Goal: Task Accomplishment & Management: Use online tool/utility

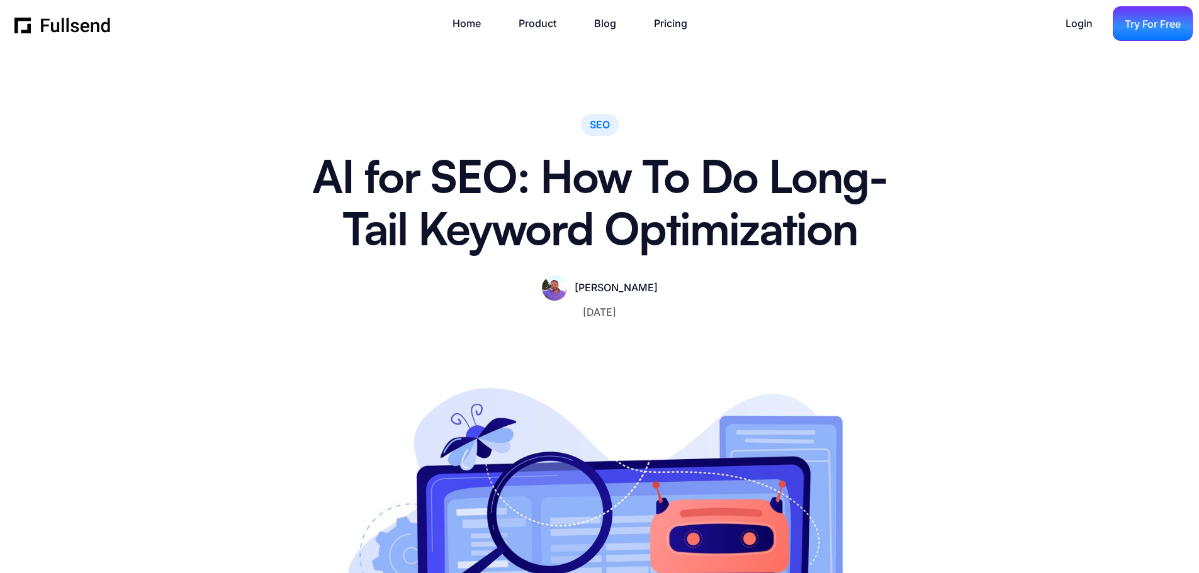
click at [1152, 25] on div "Try For Free" at bounding box center [1153, 24] width 56 height 17
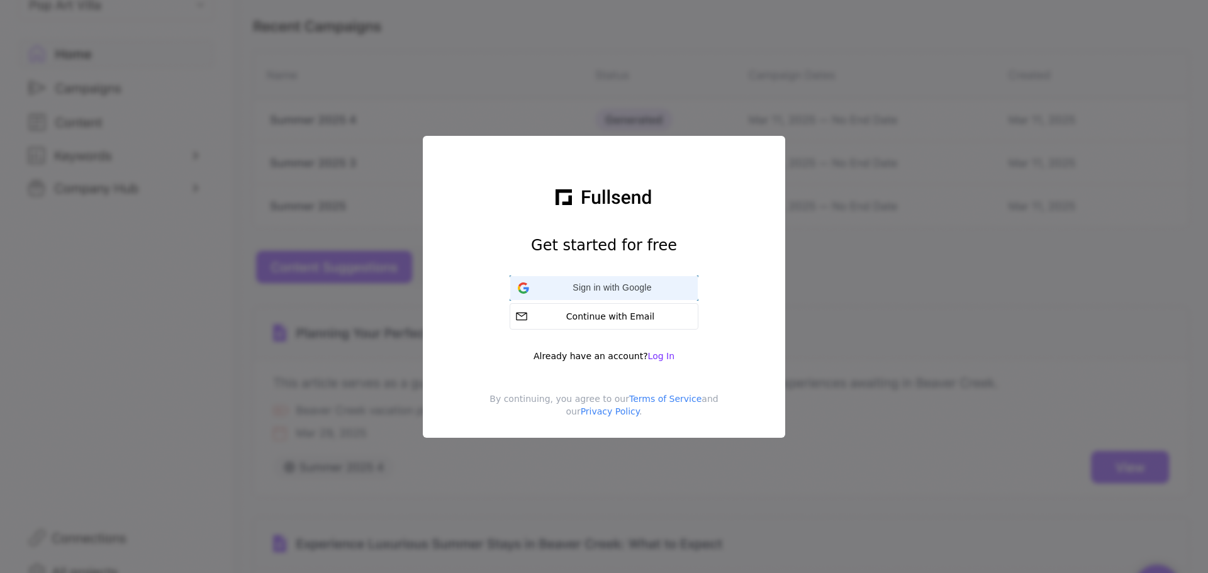
click at [598, 281] on span "Sign in with Google" at bounding box center [612, 287] width 156 height 13
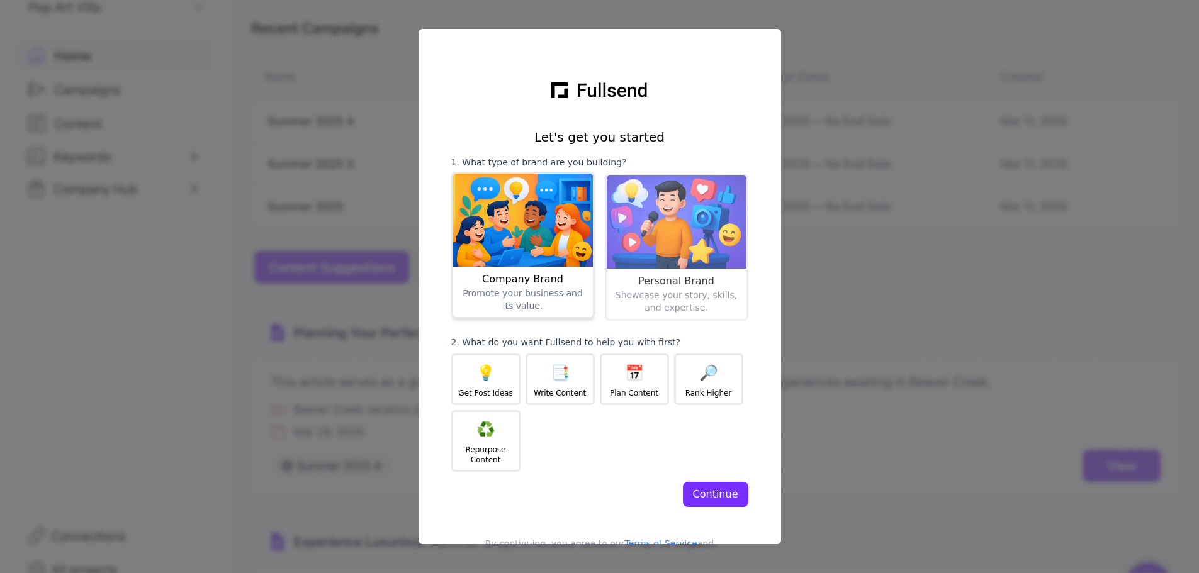
click at [533, 215] on img at bounding box center [523, 220] width 140 height 93
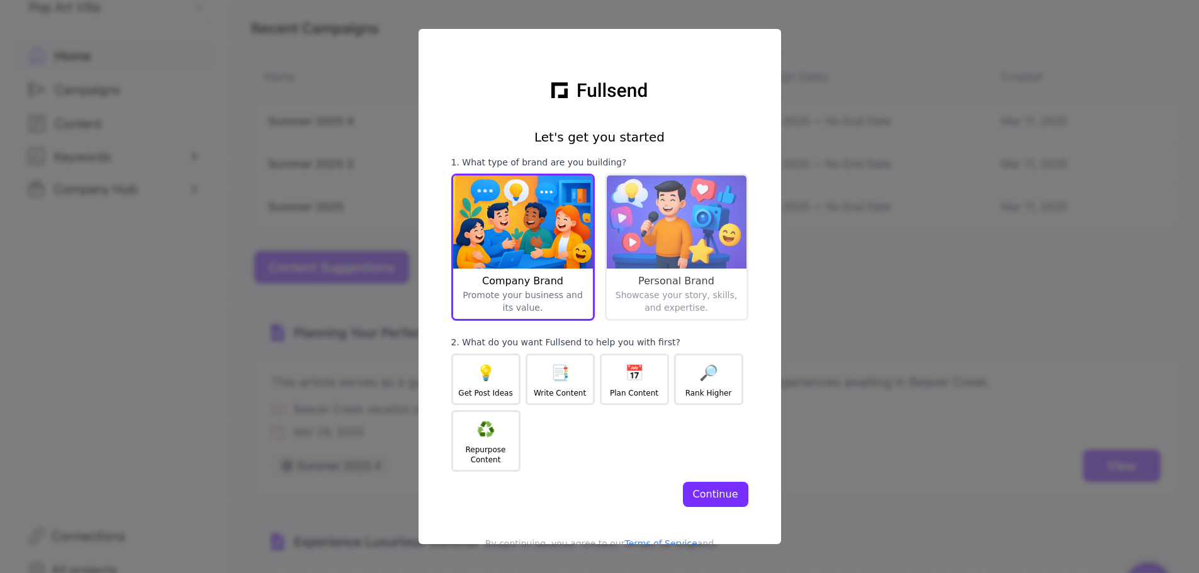
click at [685, 498] on button "Continue" at bounding box center [715, 494] width 65 height 25
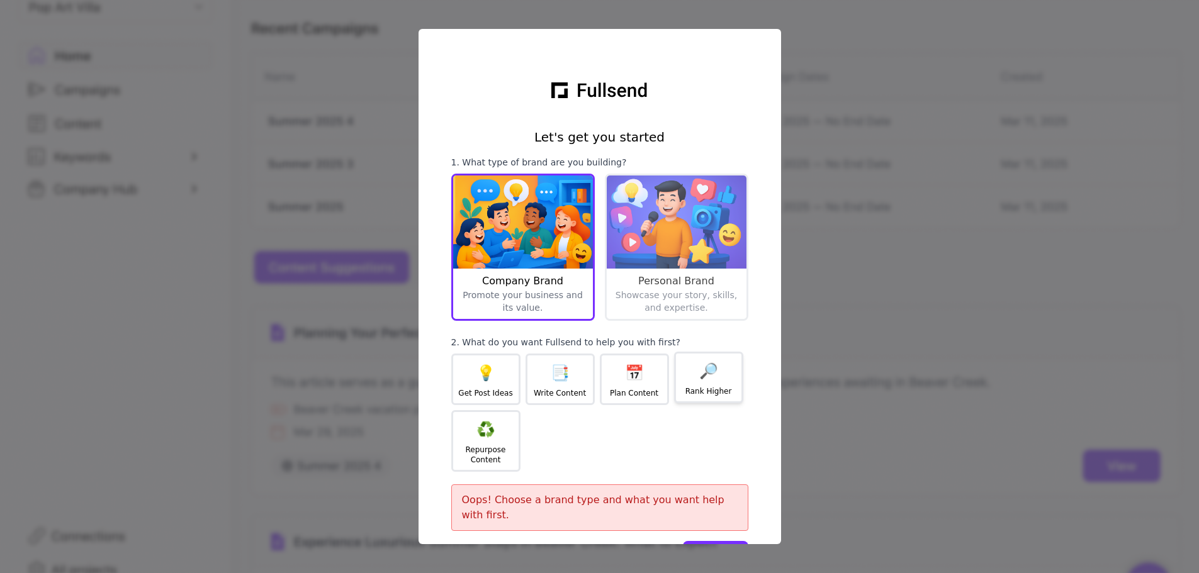
click at [699, 364] on div "🔎" at bounding box center [708, 371] width 19 height 20
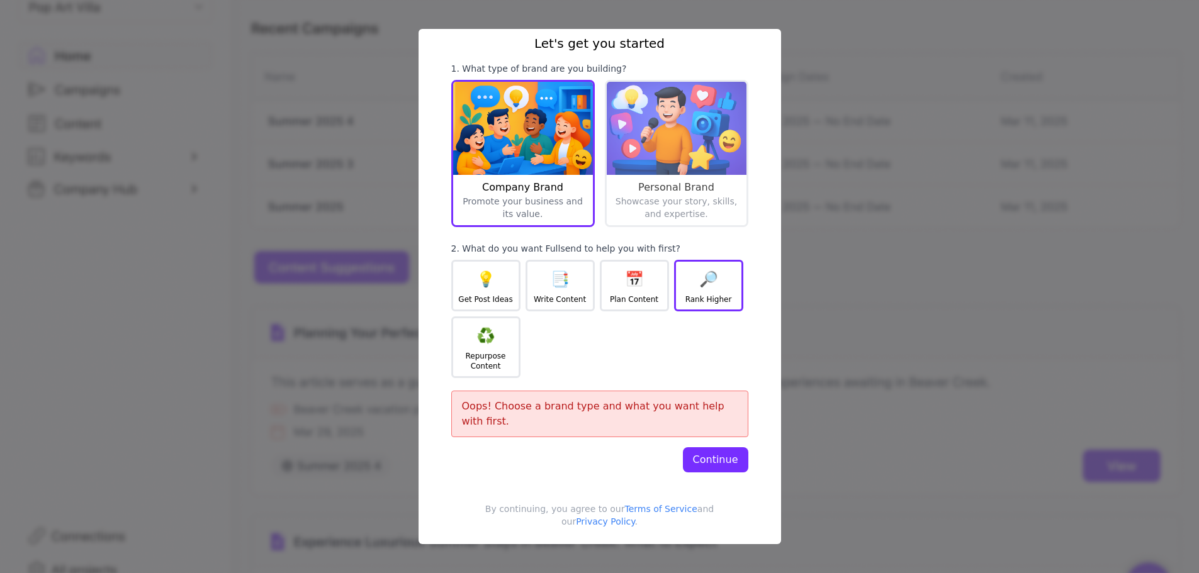
click at [726, 452] on div "Continue" at bounding box center [715, 459] width 45 height 15
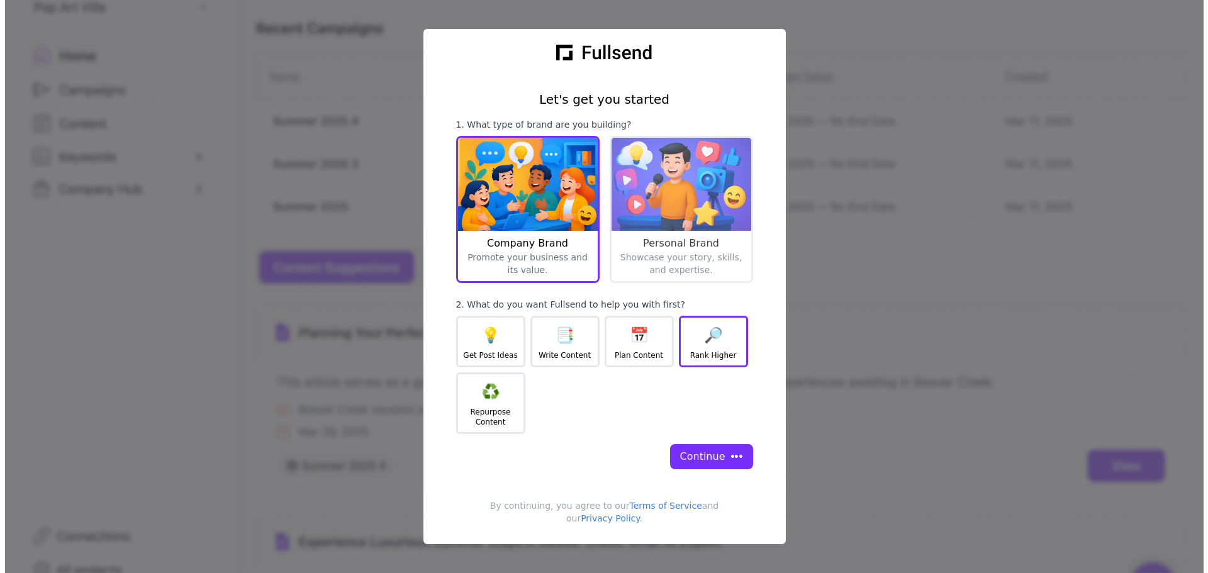
scroll to position [35, 0]
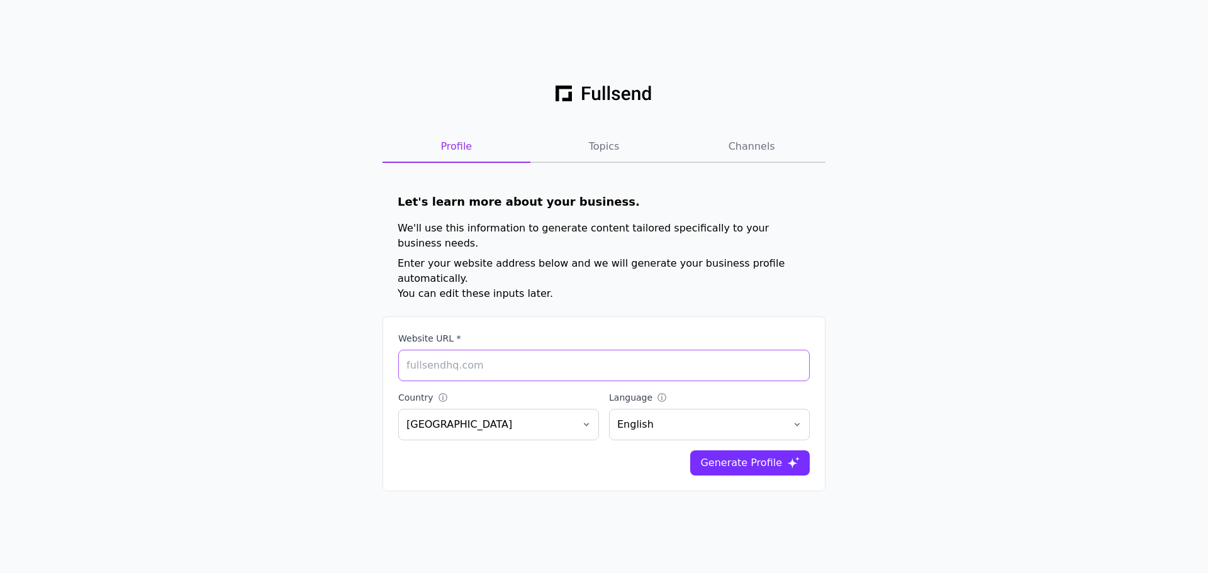
click at [538, 356] on input "Website URL *" at bounding box center [604, 365] width 412 height 31
type input "[DOMAIN_NAME]"
click at [740, 456] on div "Generate Profile" at bounding box center [741, 463] width 82 height 15
